Goal: Find specific page/section: Find specific page/section

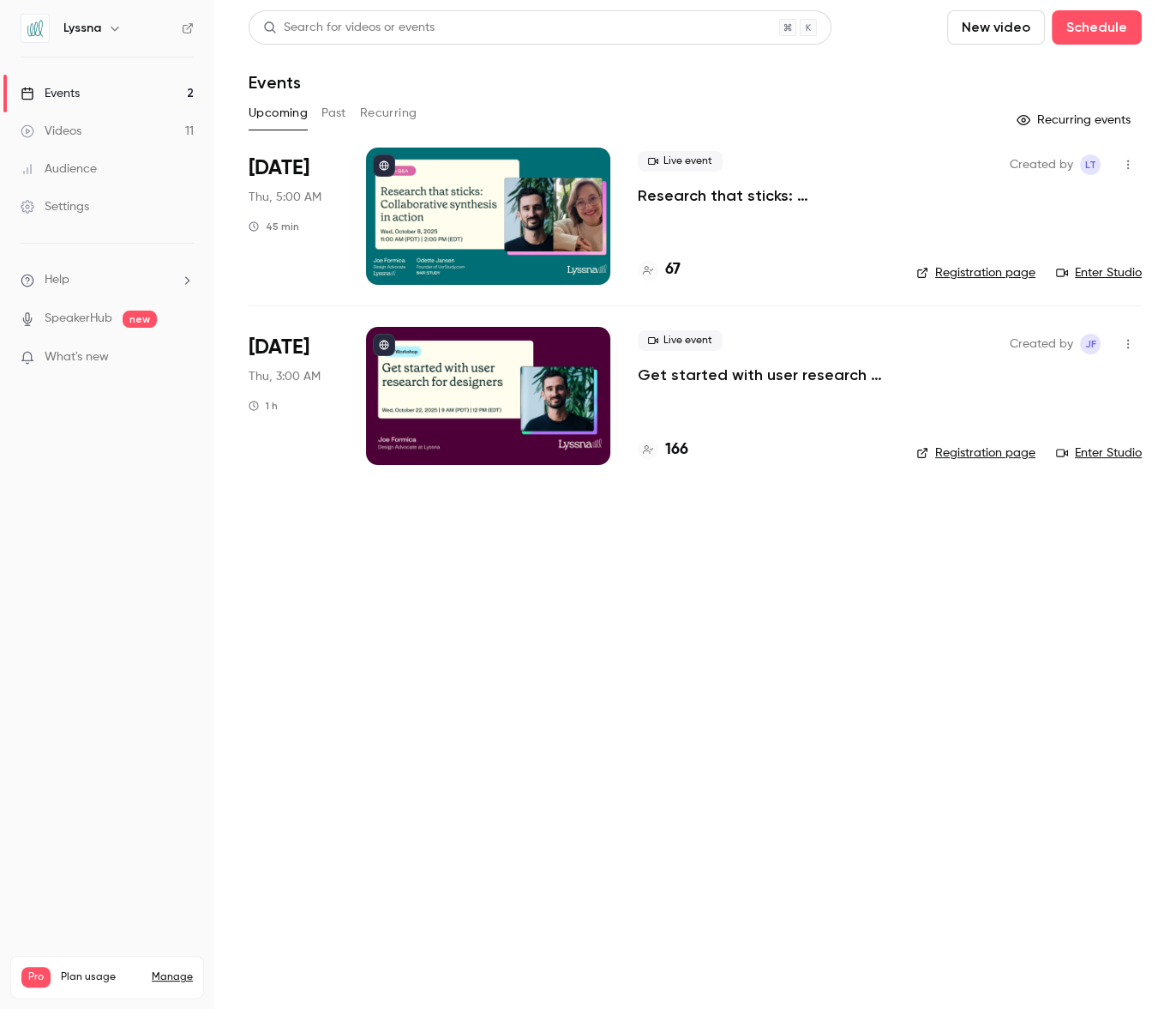
click at [708, 200] on p "Research that sticks: Collaborative synthesis in action" at bounding box center [764, 195] width 251 height 20
